Goal: Check status: Check status

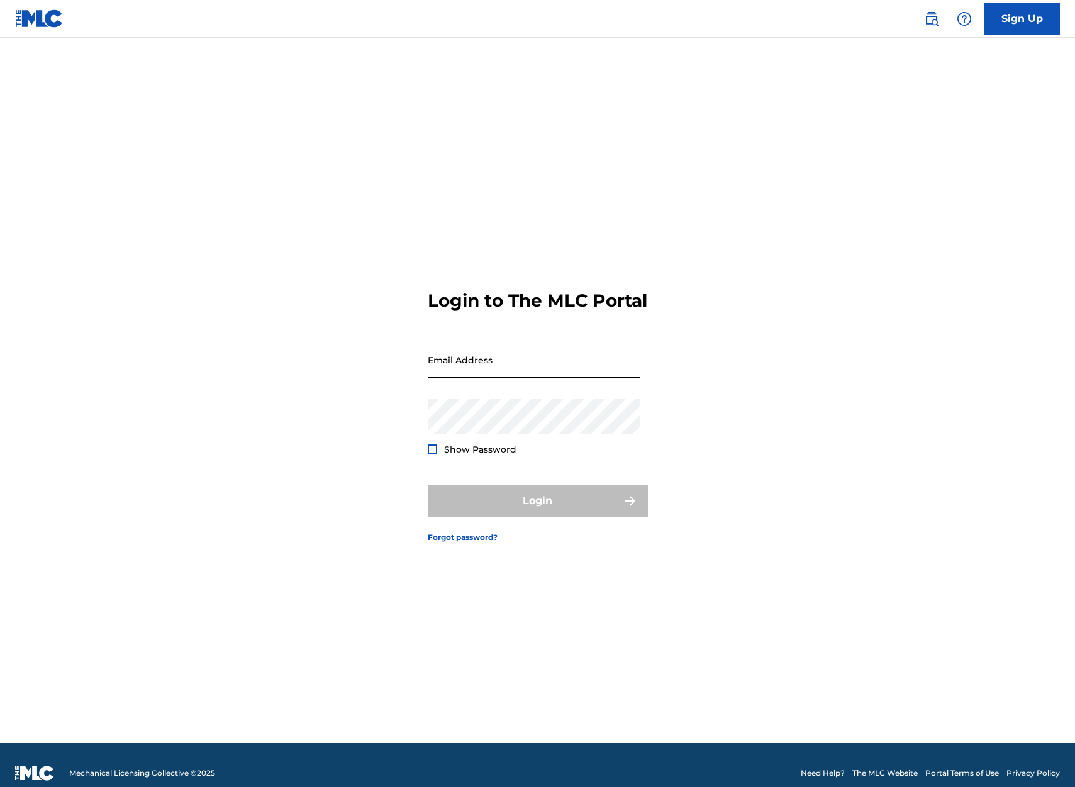
click at [482, 375] on input "Email Address" at bounding box center [534, 360] width 213 height 36
type input "[PERSON_NAME][EMAIL_ADDRESS][DOMAIN_NAME]"
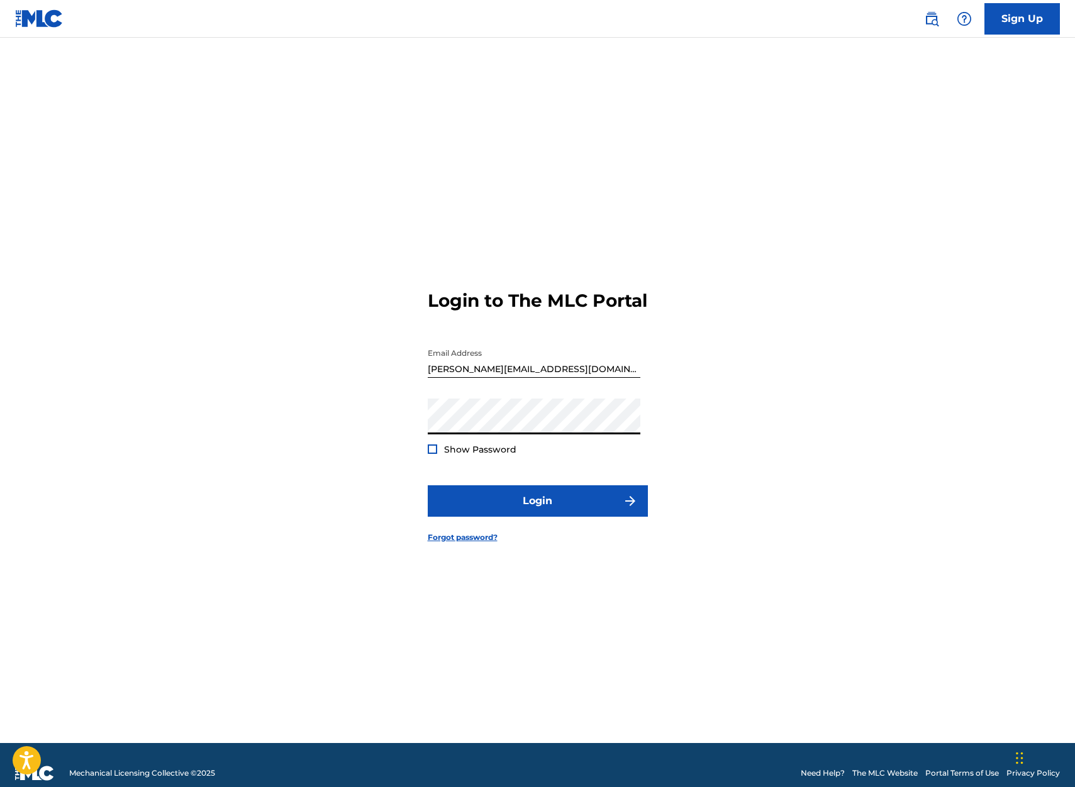
click at [428, 486] on button "Login" at bounding box center [538, 501] width 220 height 31
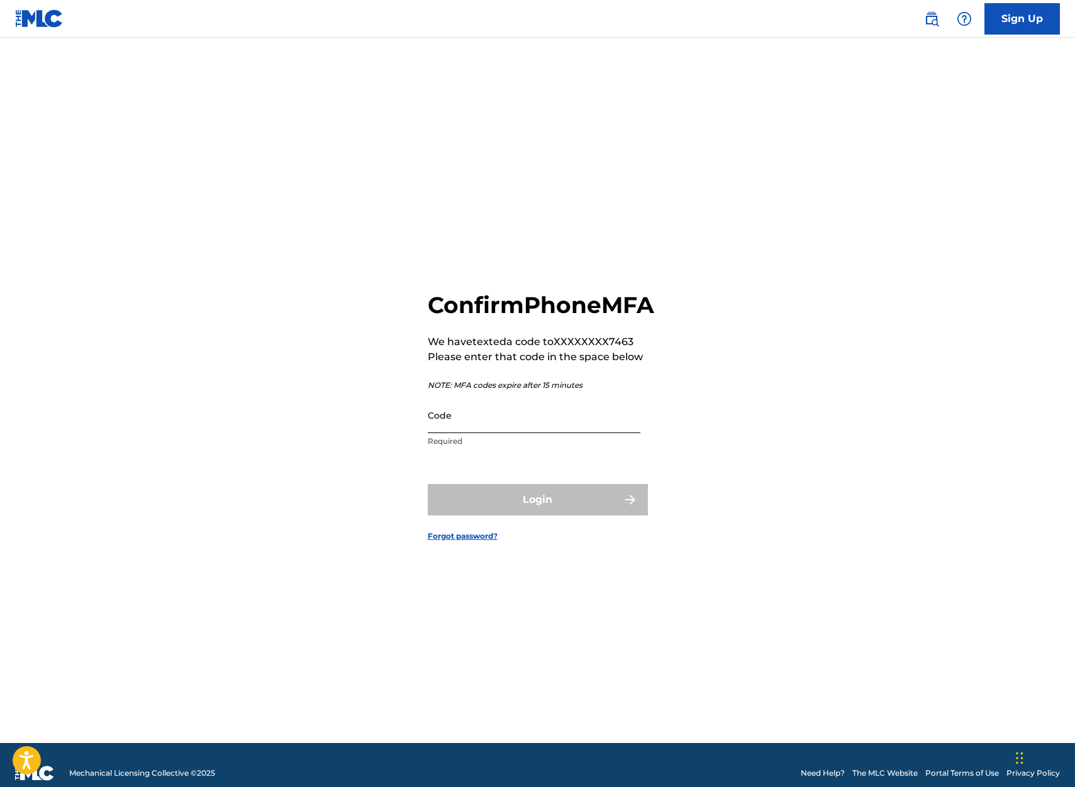
click at [474, 431] on input "Code" at bounding box center [534, 415] width 213 height 36
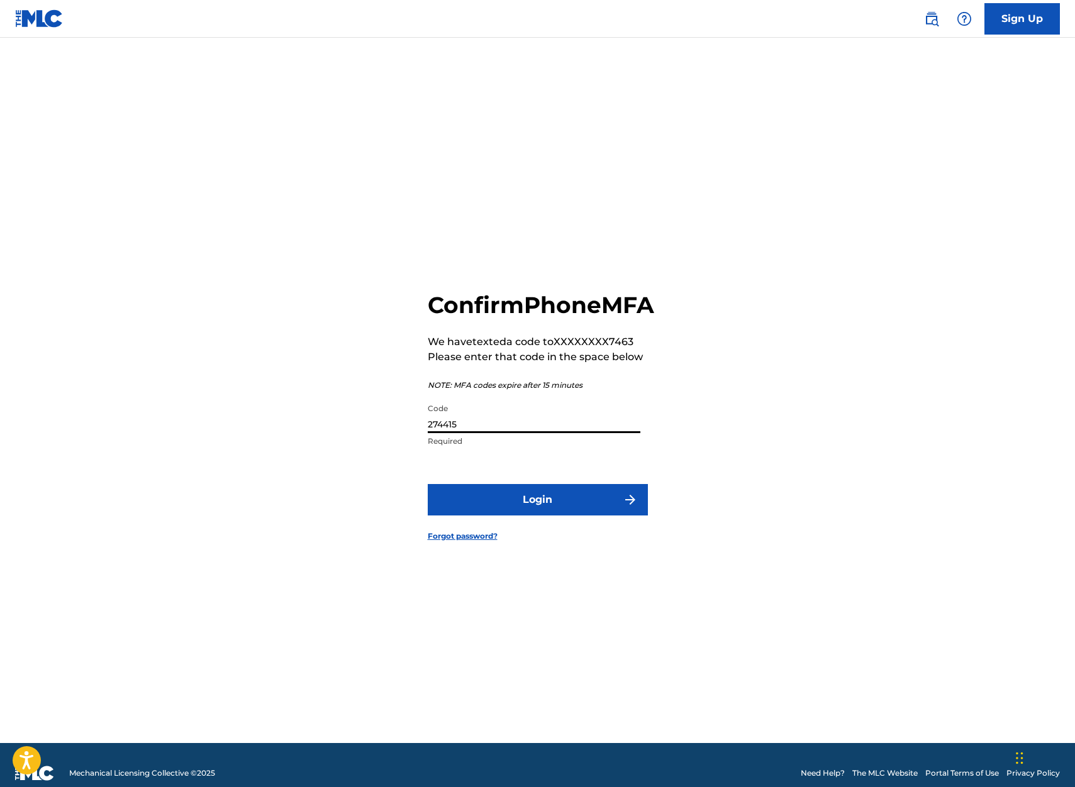
type input "274415"
click at [428, 484] on button "Login" at bounding box center [538, 499] width 220 height 31
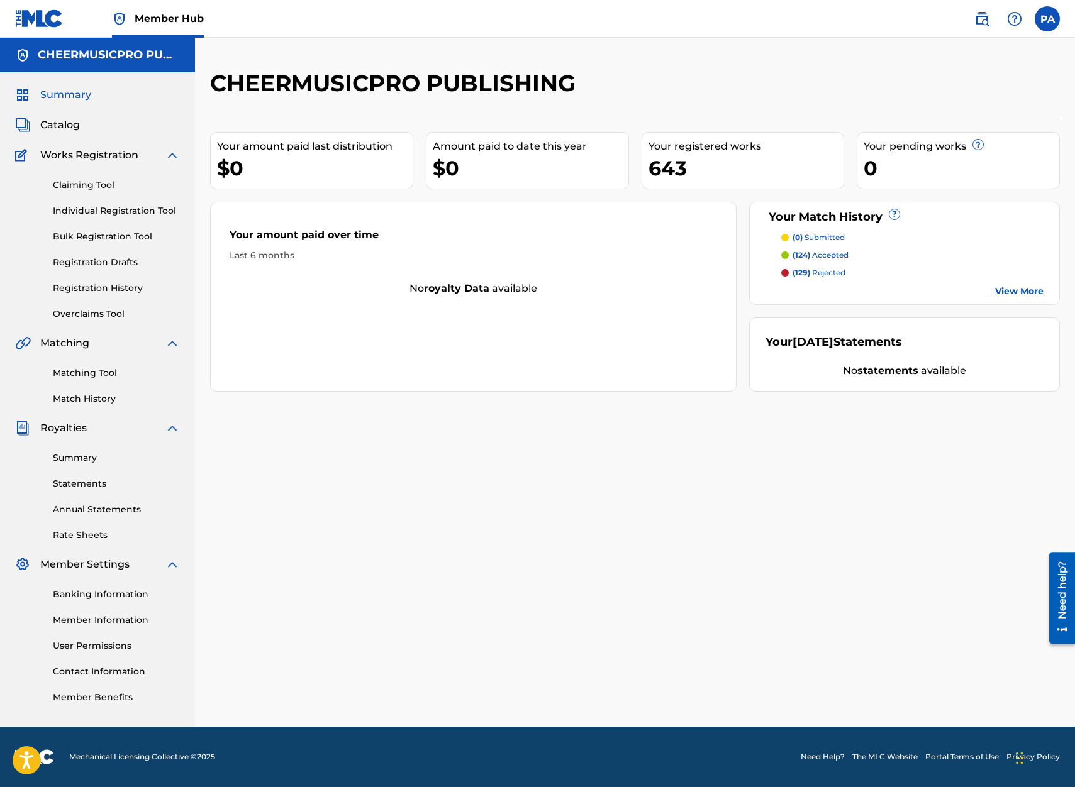
click at [812, 260] on p "(124) accepted" at bounding box center [820, 255] width 56 height 11
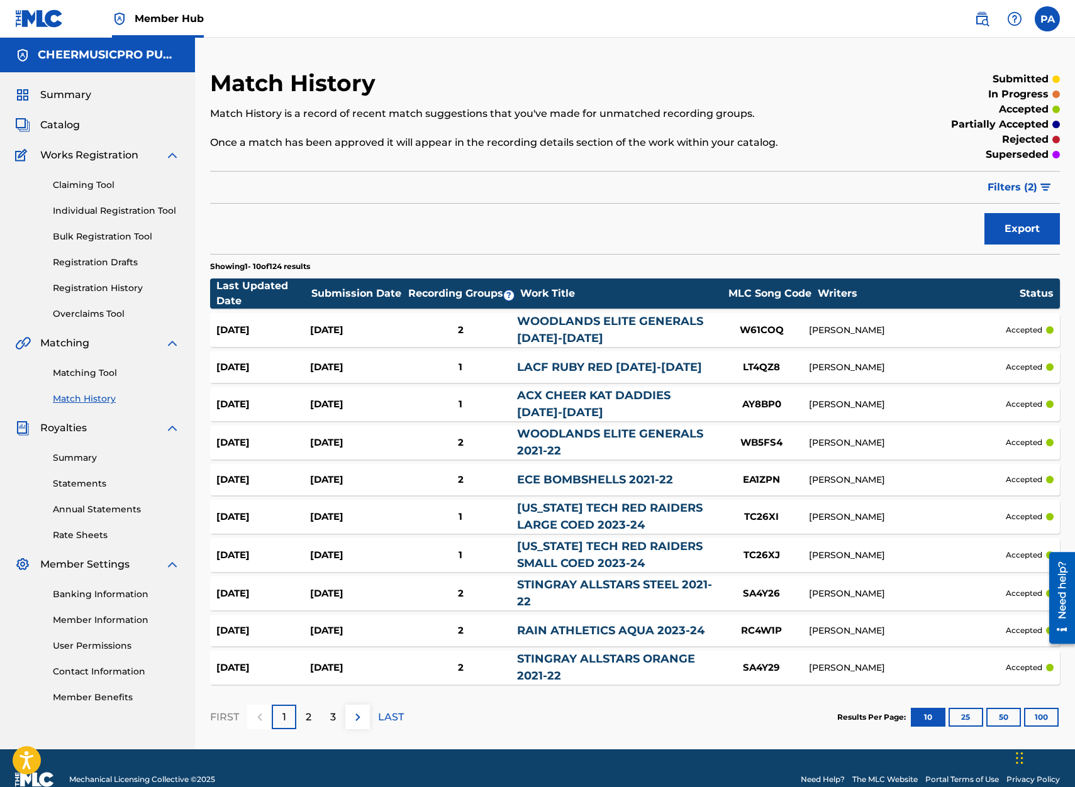
scroll to position [23, 0]
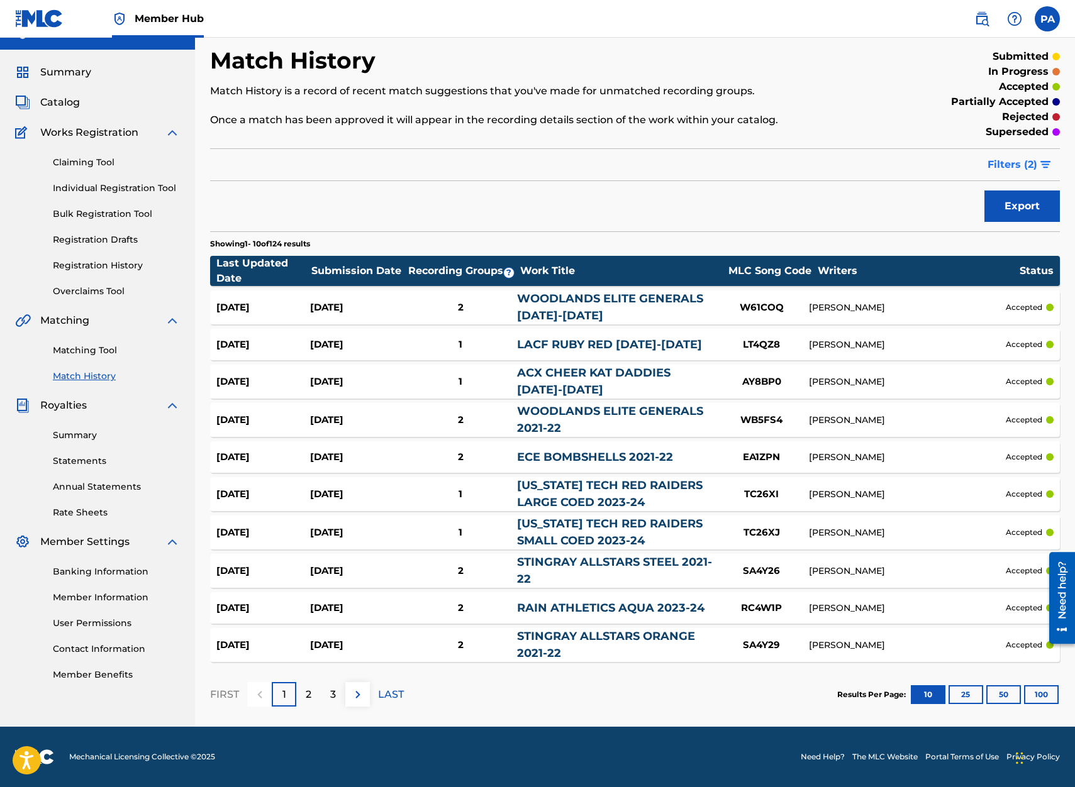
click at [1022, 170] on span "Filters ( 2 )" at bounding box center [1012, 164] width 50 height 15
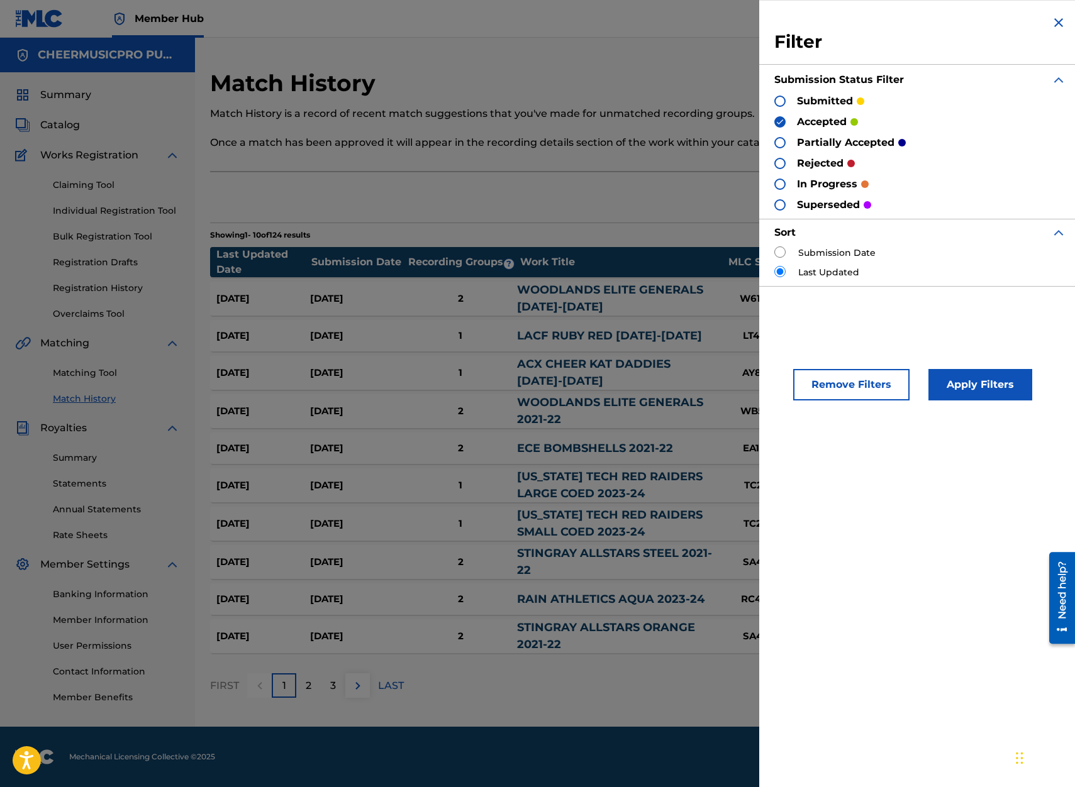
click at [1058, 24] on img at bounding box center [1058, 22] width 15 height 15
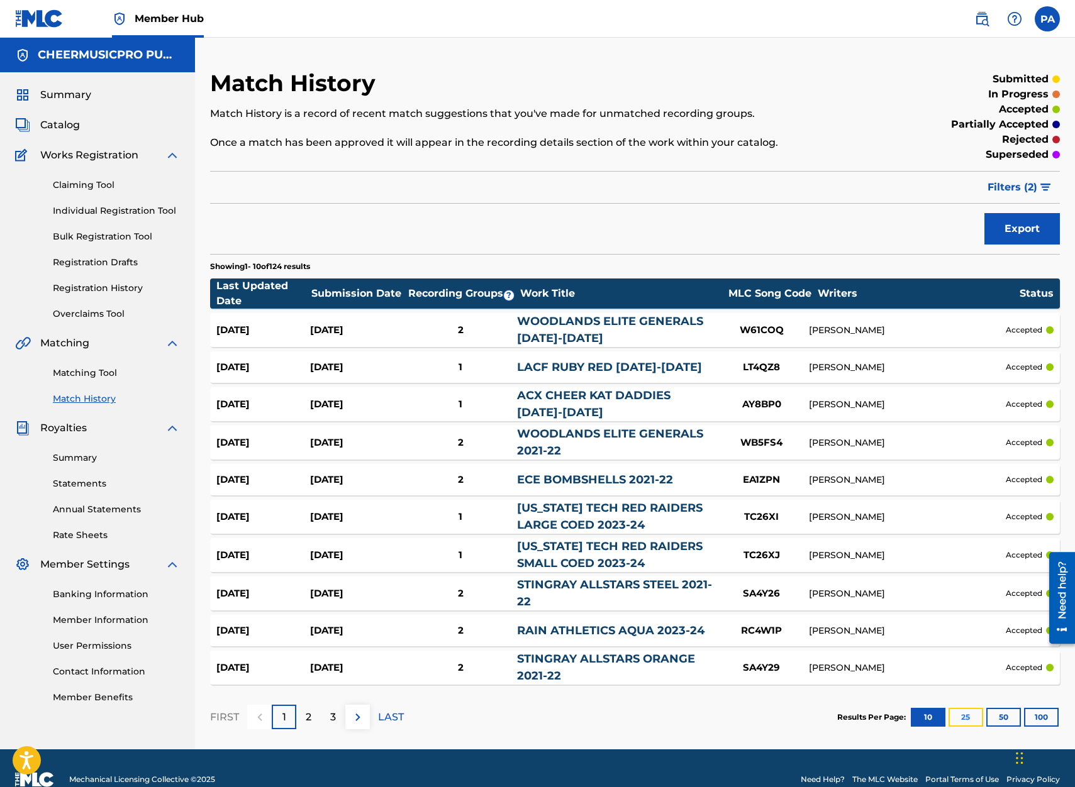
click at [973, 719] on button "25" at bounding box center [965, 717] width 35 height 19
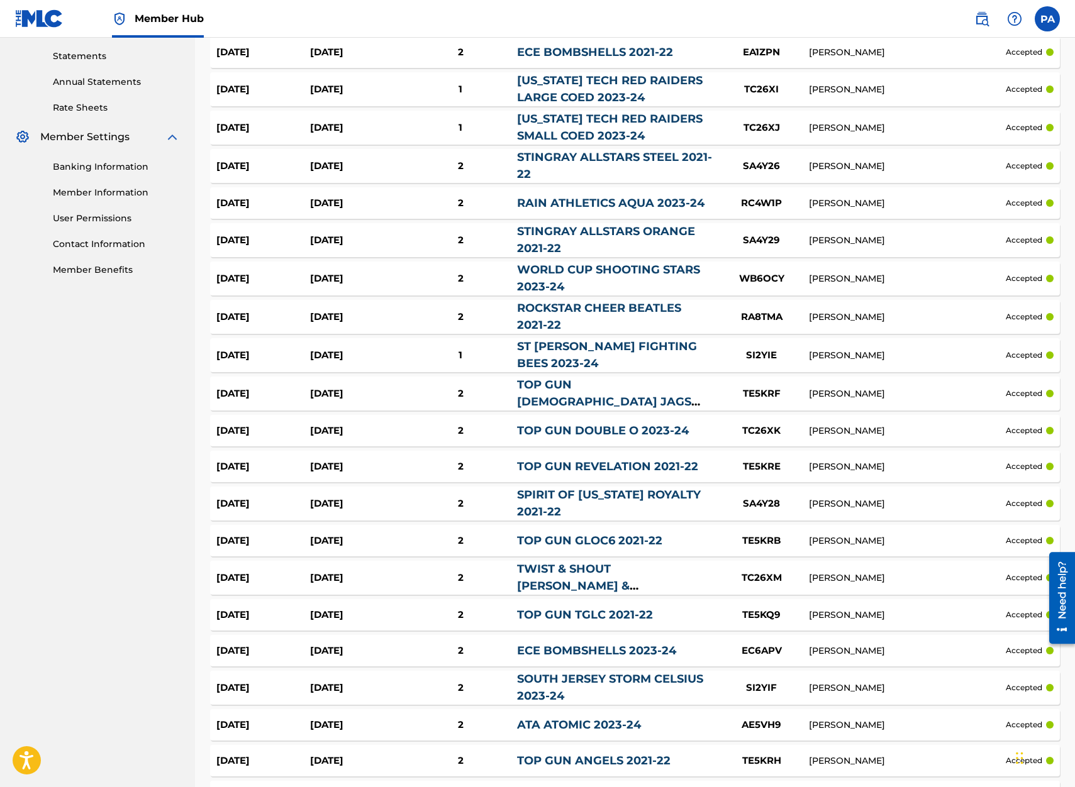
scroll to position [575, 0]
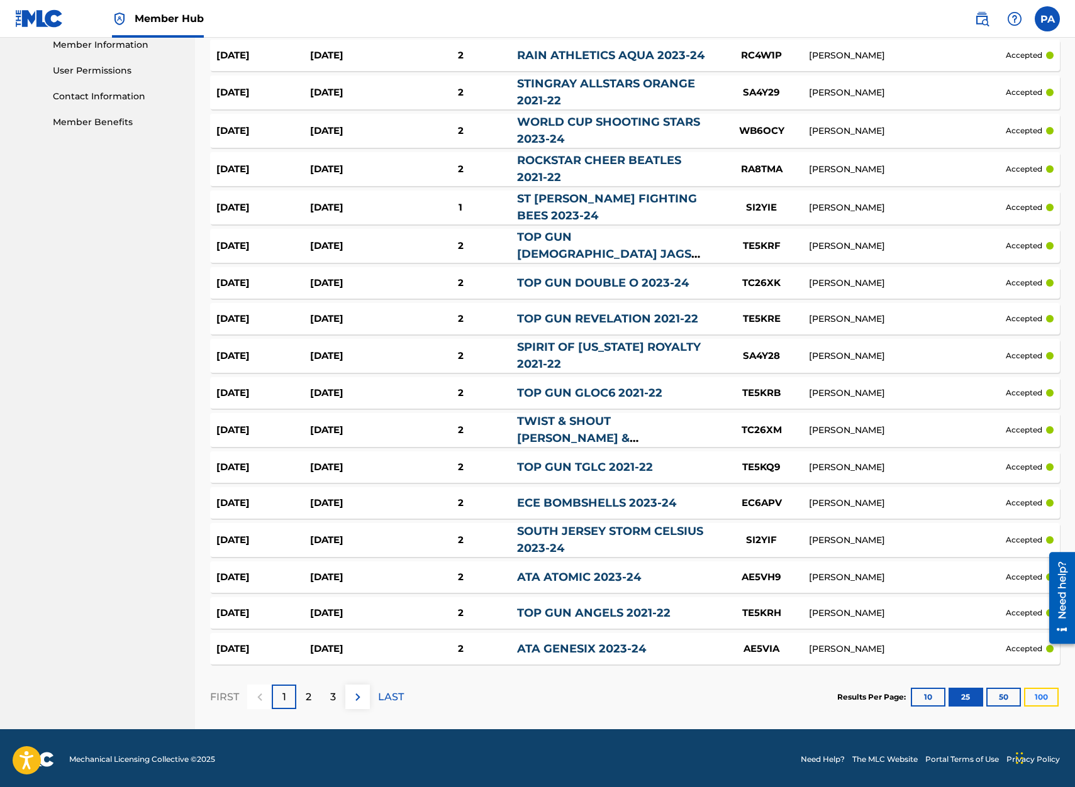
click at [1043, 695] on button "100" at bounding box center [1041, 697] width 35 height 19
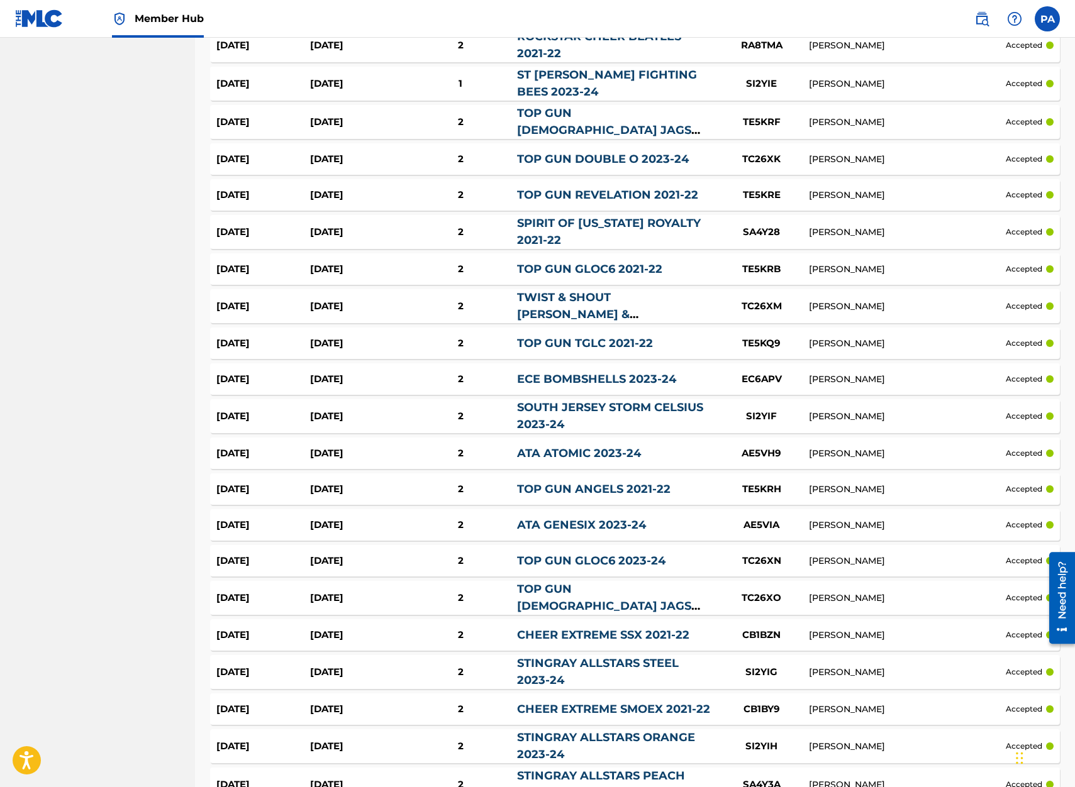
scroll to position [0, 0]
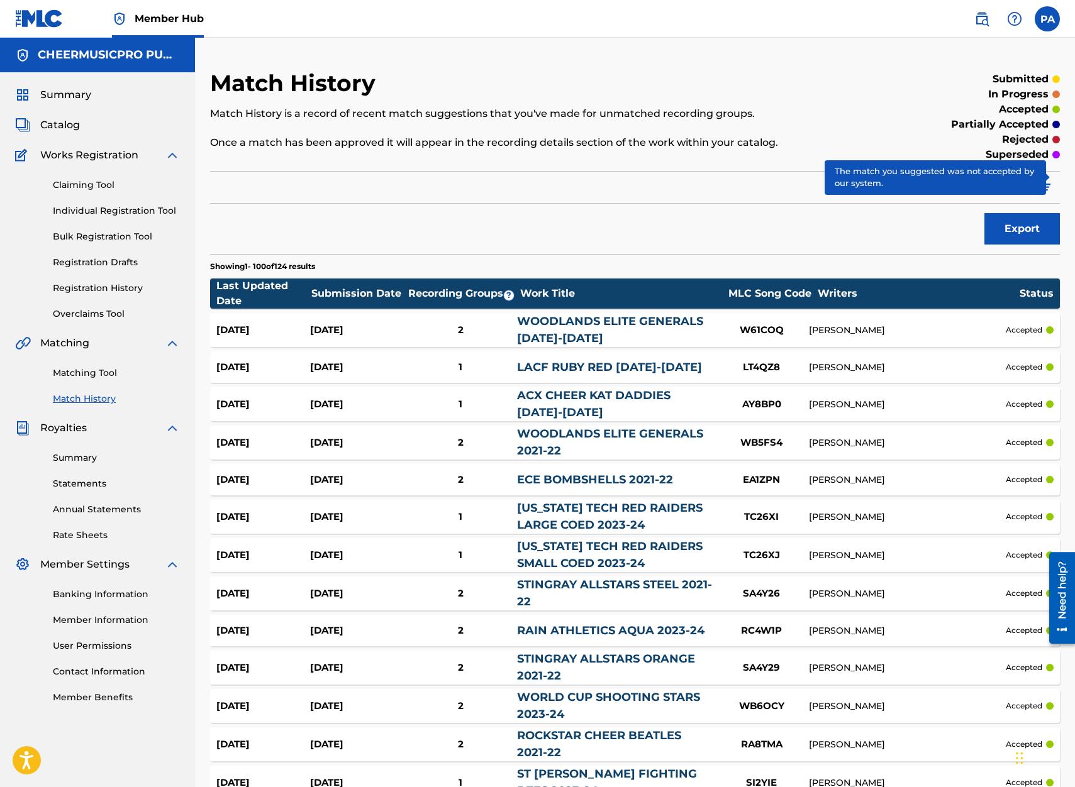
click at [1055, 140] on div at bounding box center [1056, 140] width 8 height 8
click at [1014, 186] on span "Filters ( 2 )" at bounding box center [1012, 187] width 50 height 15
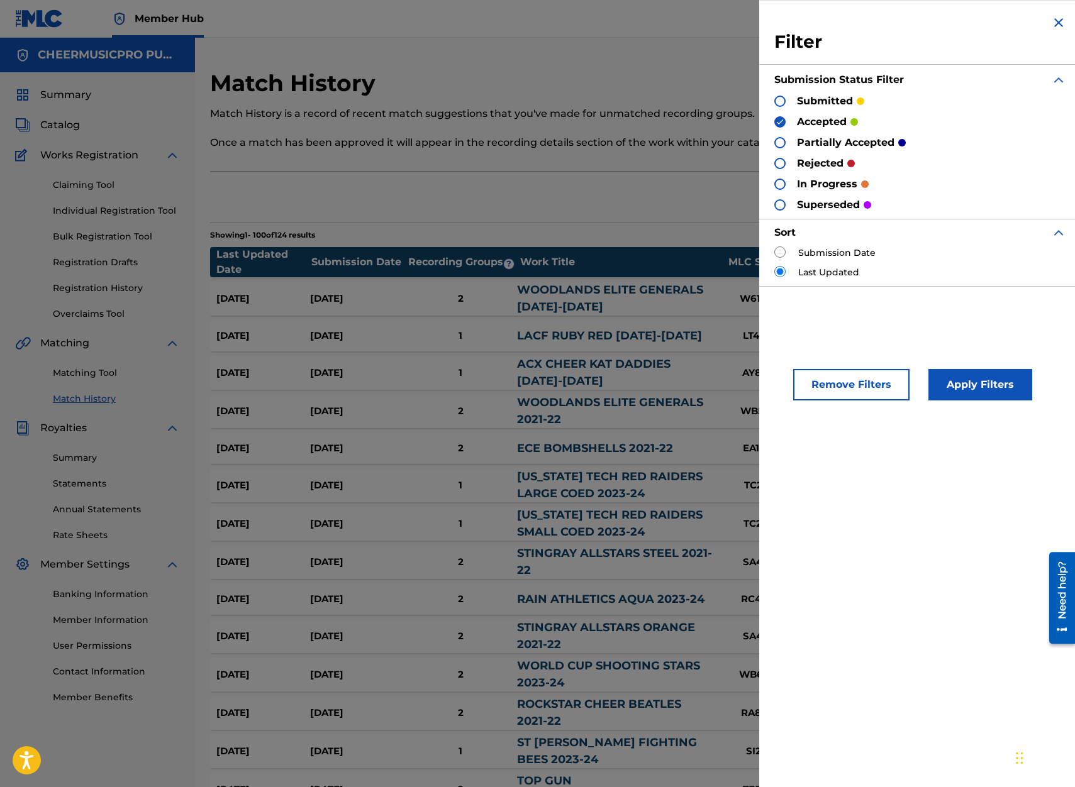
click at [784, 167] on div at bounding box center [779, 163] width 11 height 11
click at [777, 120] on img at bounding box center [779, 122] width 9 height 9
click at [953, 379] on button "Apply Filters" at bounding box center [980, 384] width 104 height 31
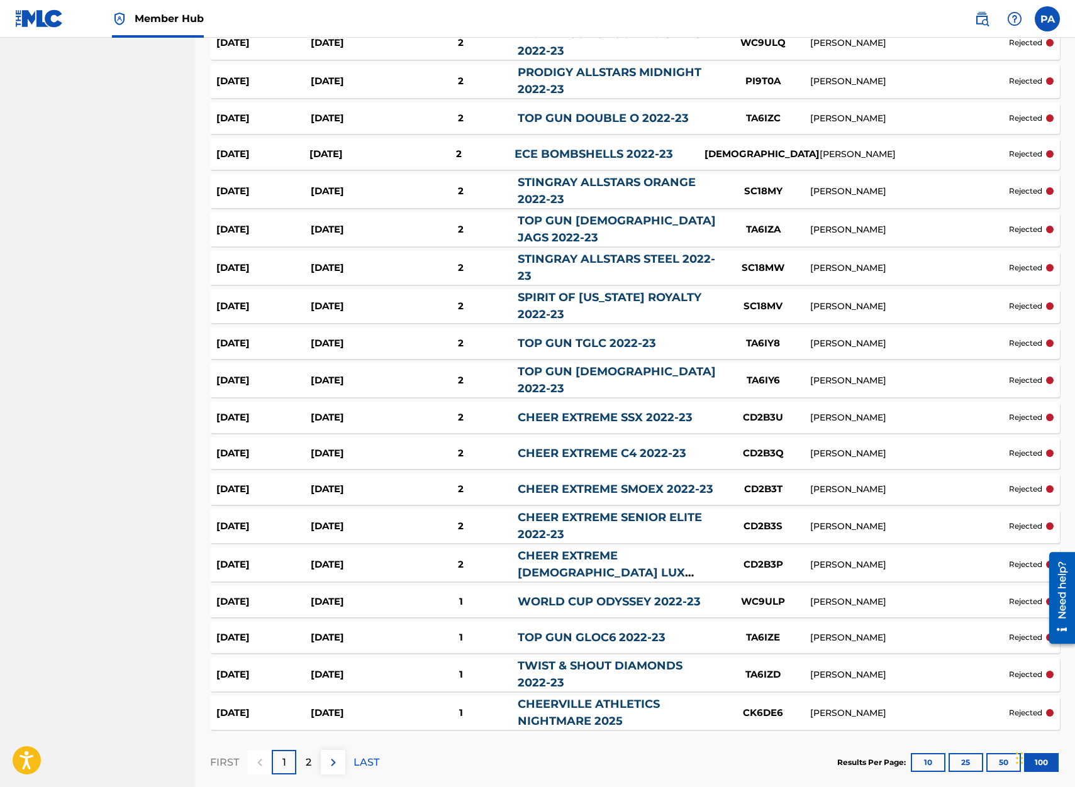
scroll to position [3354, 0]
